Goal: Transaction & Acquisition: Purchase product/service

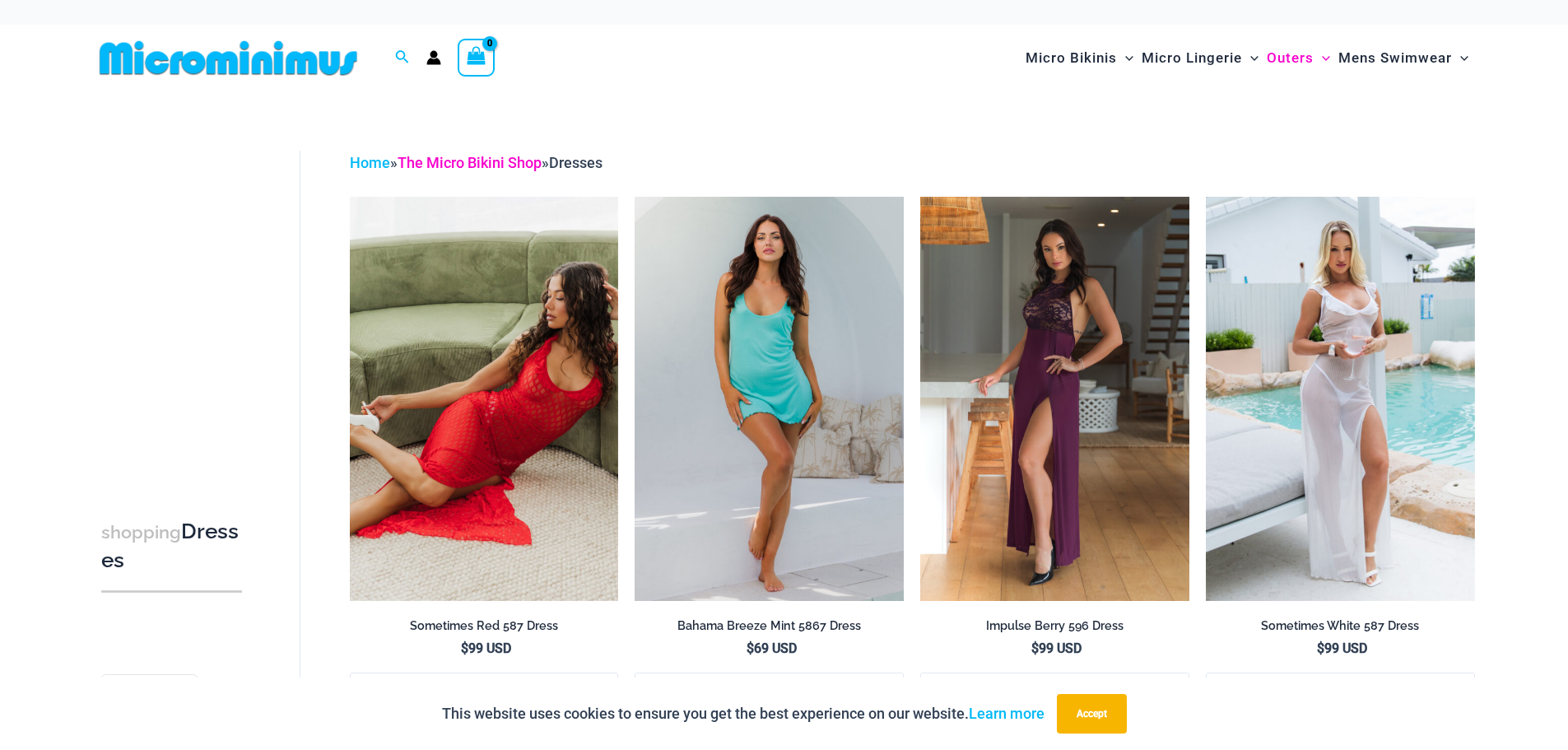
click at [490, 158] on link "The Micro Bikini Shop" at bounding box center [470, 163] width 144 height 17
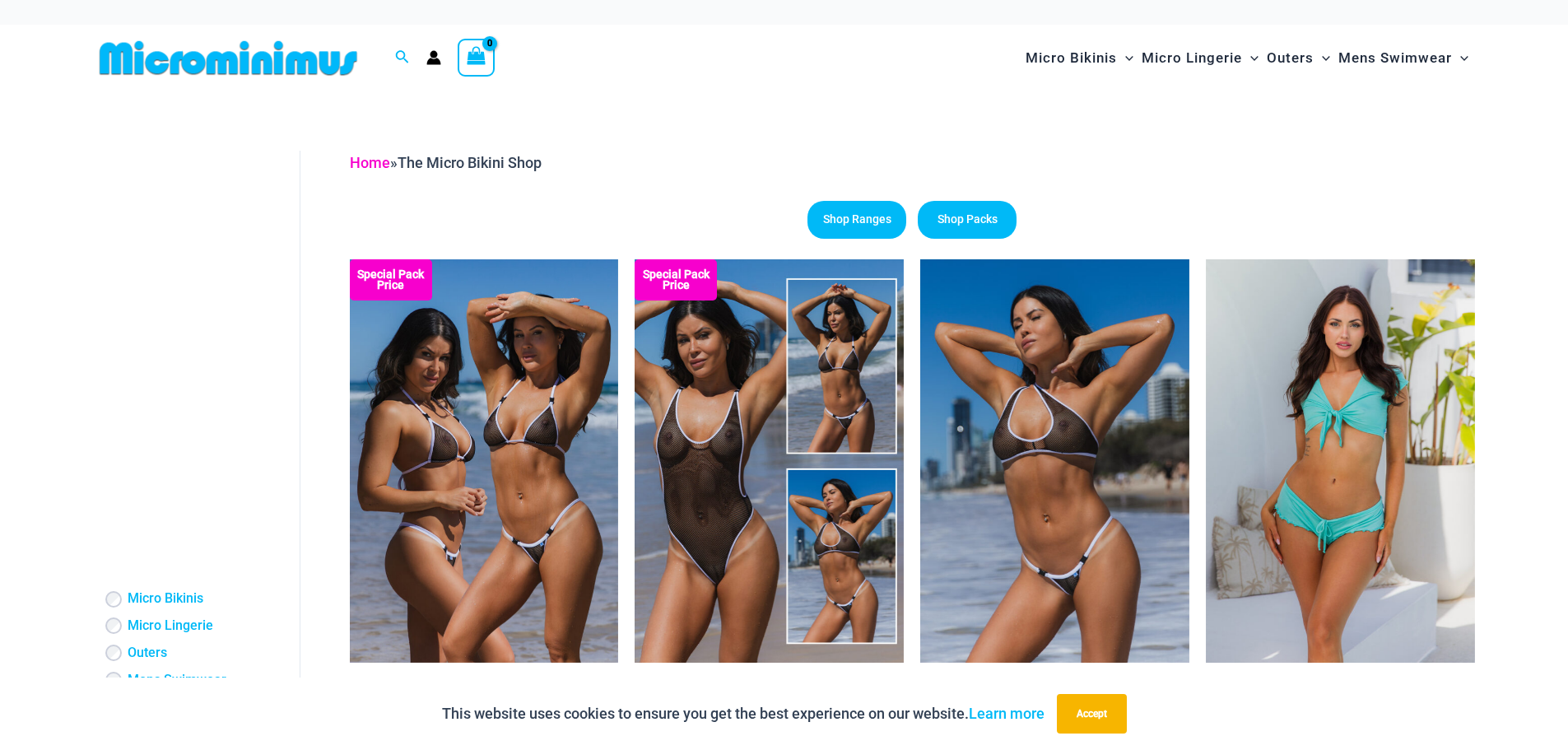
click at [378, 161] on link "Home" at bounding box center [370, 163] width 40 height 17
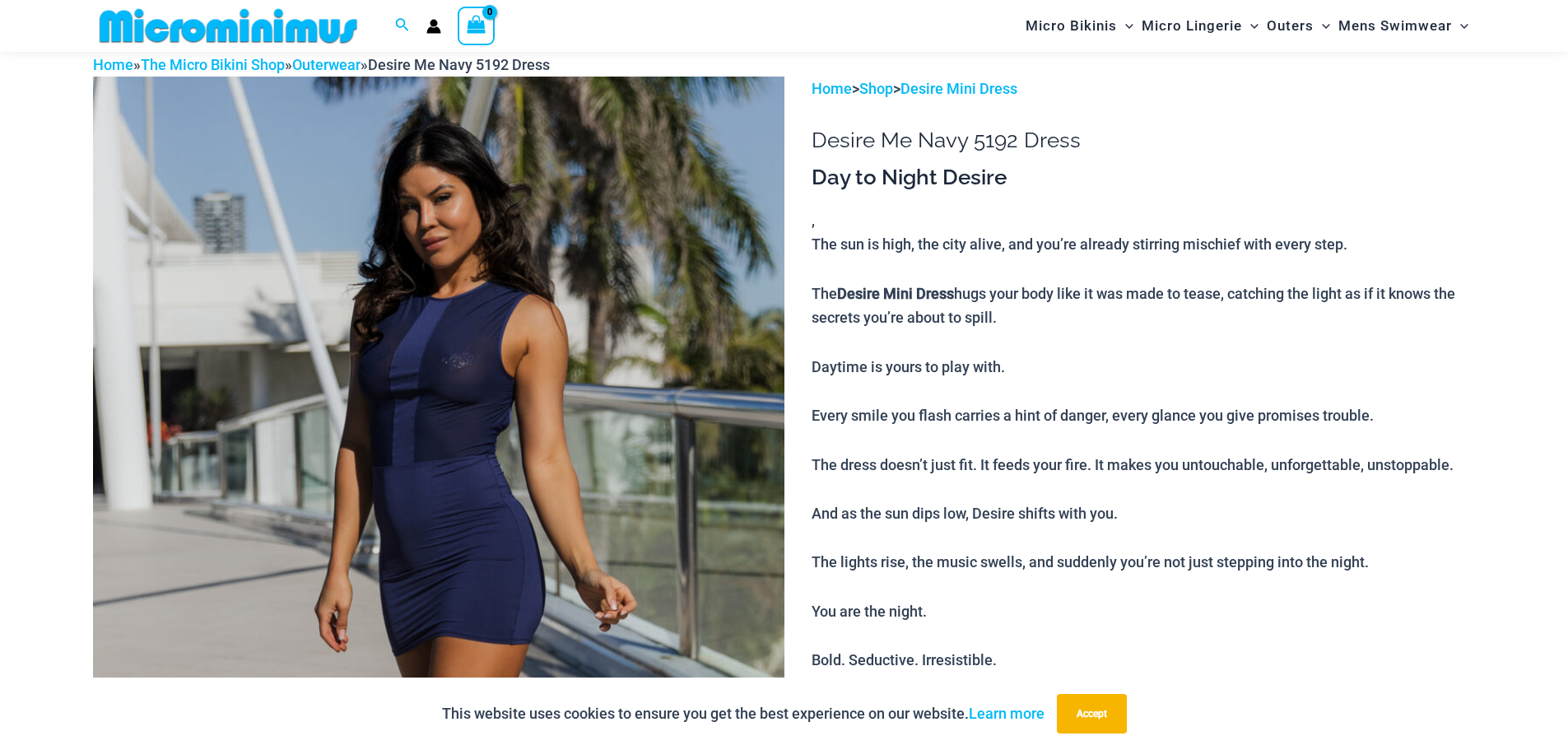
scroll to position [70, 0]
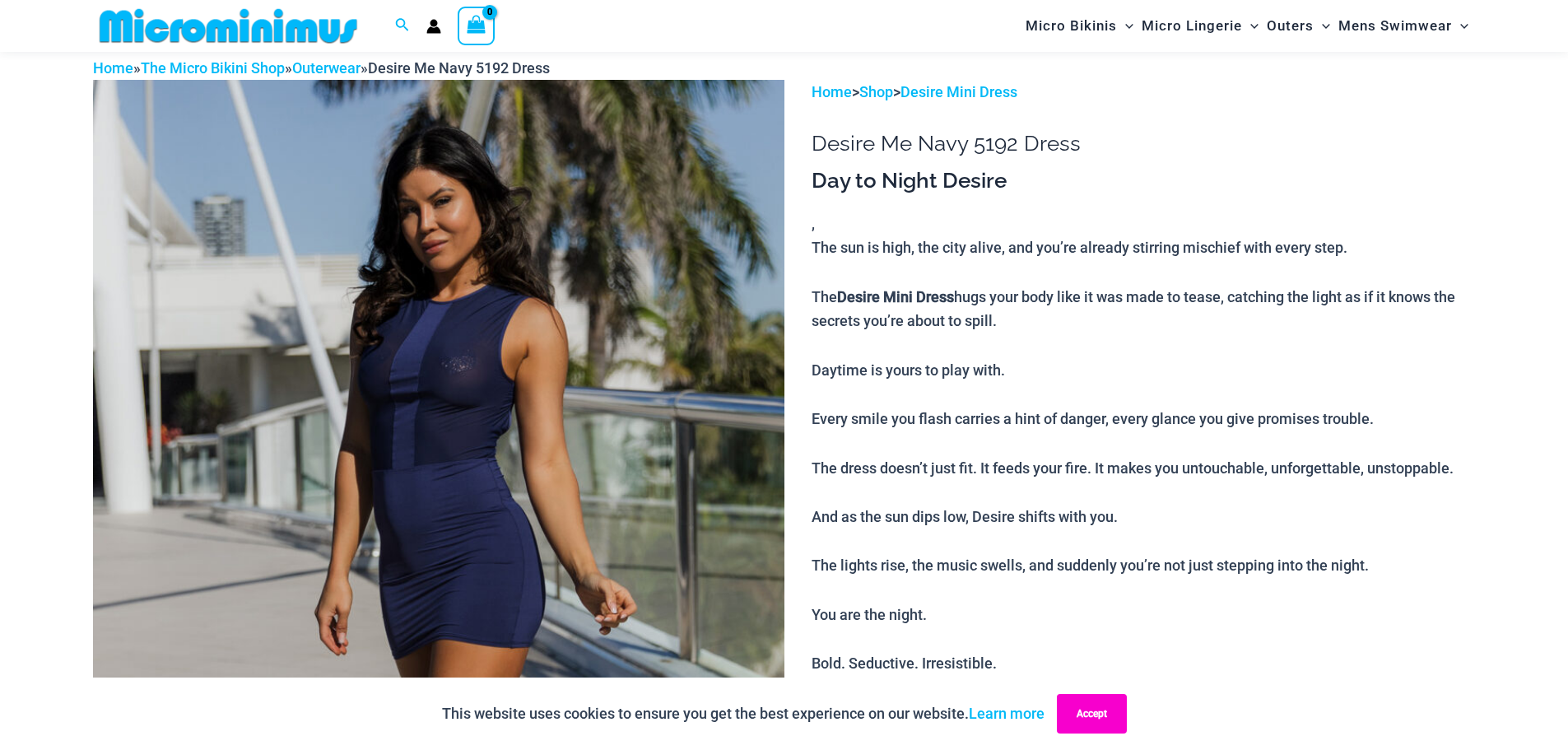
click at [1092, 703] on button "Accept" at bounding box center [1092, 714] width 70 height 39
